Goal: Transaction & Acquisition: Register for event/course

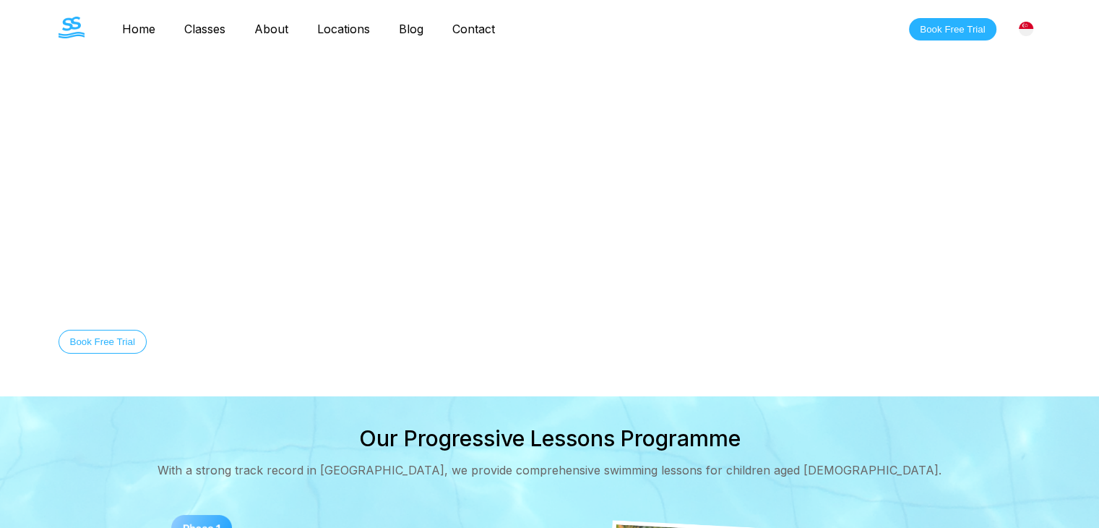
click at [73, 22] on img at bounding box center [72, 28] width 26 height 22
click at [140, 33] on link "Home" at bounding box center [139, 29] width 62 height 14
click at [514, 254] on h1 "Swimming Lessons in [GEOGRAPHIC_DATA]" at bounding box center [440, 254] width 762 height 36
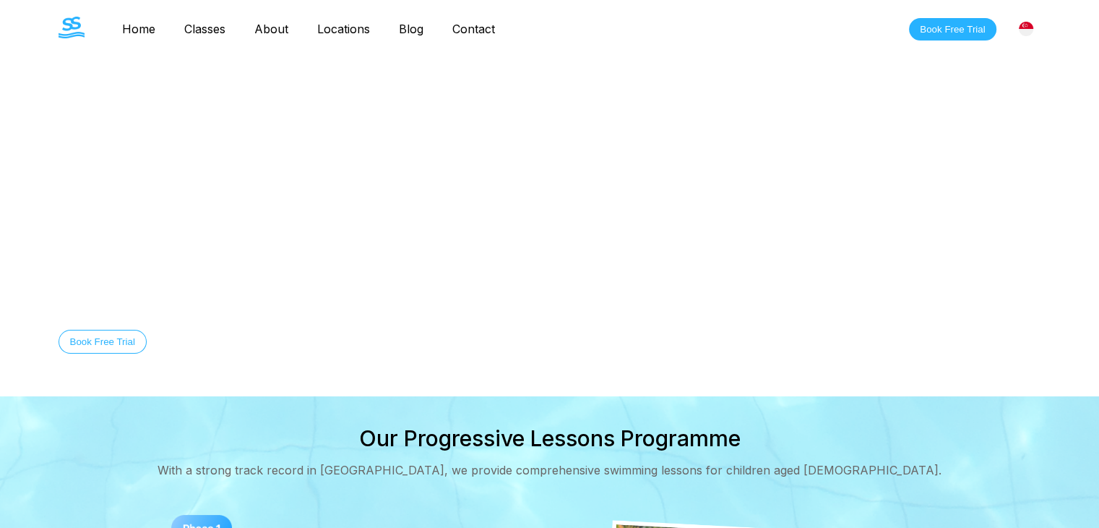
click at [181, 22] on link "Classes" at bounding box center [205, 29] width 70 height 14
click at [213, 27] on link "Classes" at bounding box center [205, 29] width 70 height 14
